Goal: Information Seeking & Learning: Learn about a topic

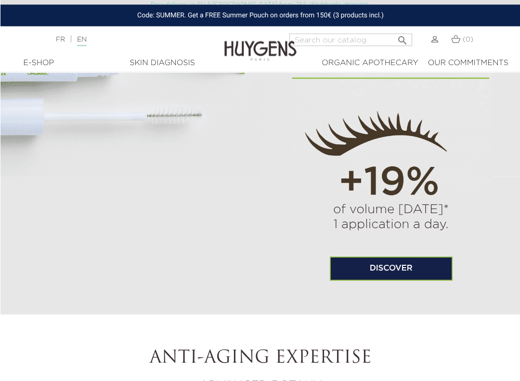
scroll to position [659, 0]
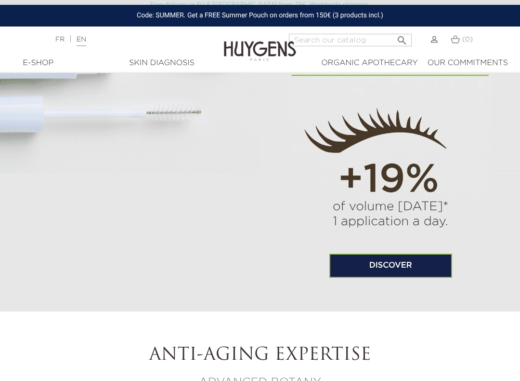
click at [418, 272] on link "Discover" at bounding box center [390, 265] width 123 height 24
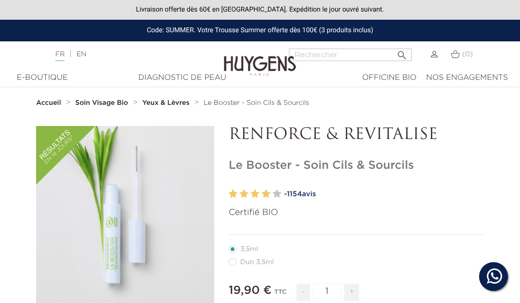
click at [86, 54] on link "EN" at bounding box center [82, 54] width 10 height 7
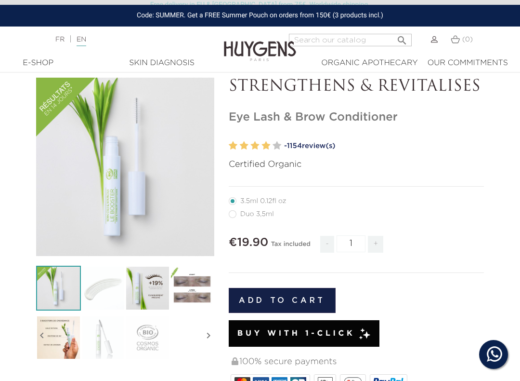
scroll to position [51, 0]
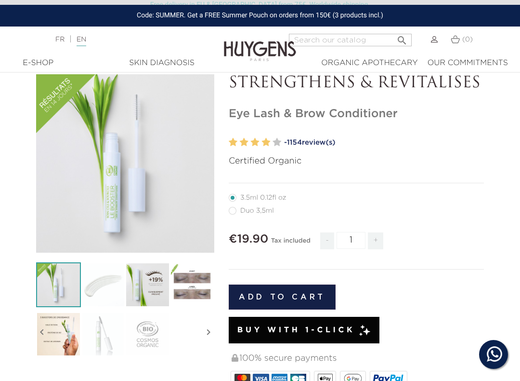
click at [314, 142] on link "- 1154 review(s)" at bounding box center [384, 142] width 200 height 14
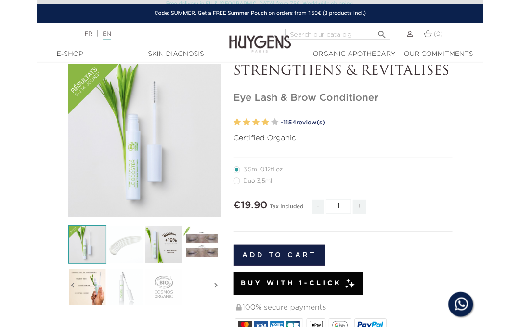
scroll to position [826, 0]
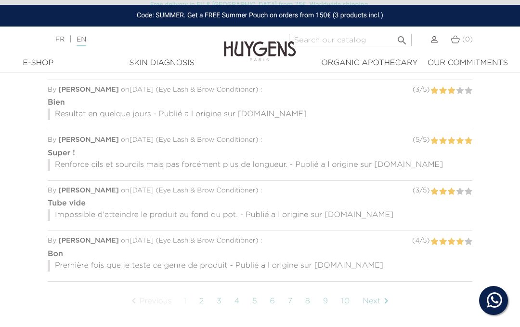
click at [86, 43] on link "EN" at bounding box center [82, 41] width 10 height 10
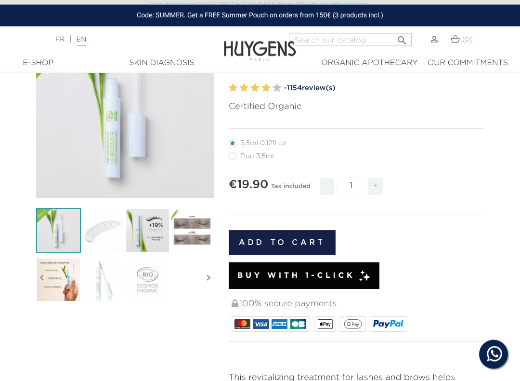
scroll to position [111, 0]
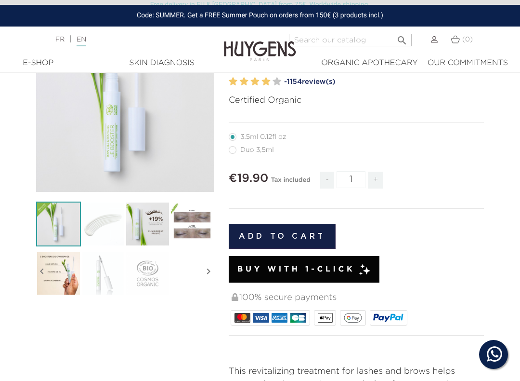
click at [198, 224] on img at bounding box center [192, 223] width 45 height 45
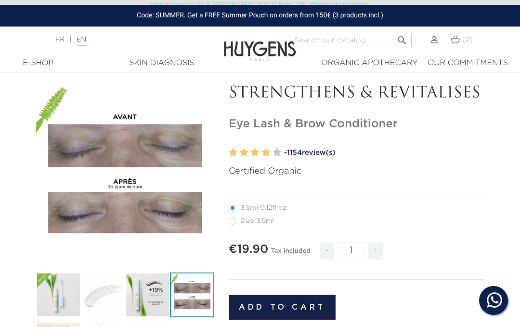
scroll to position [40, 0]
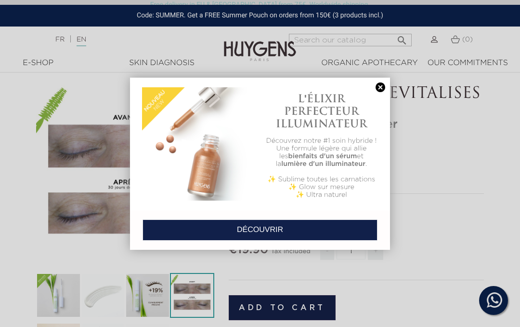
click at [381, 85] on link at bounding box center [380, 87] width 13 height 10
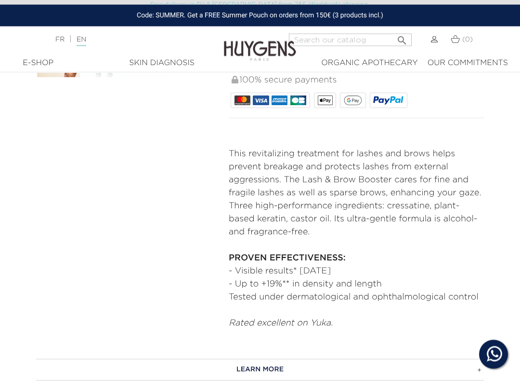
scroll to position [329, 0]
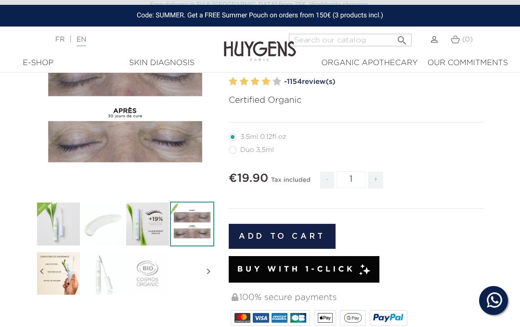
scroll to position [826, 0]
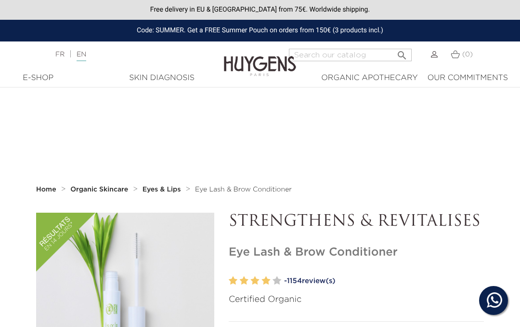
scroll to position [74, 0]
